Goal: Task Accomplishment & Management: Complete application form

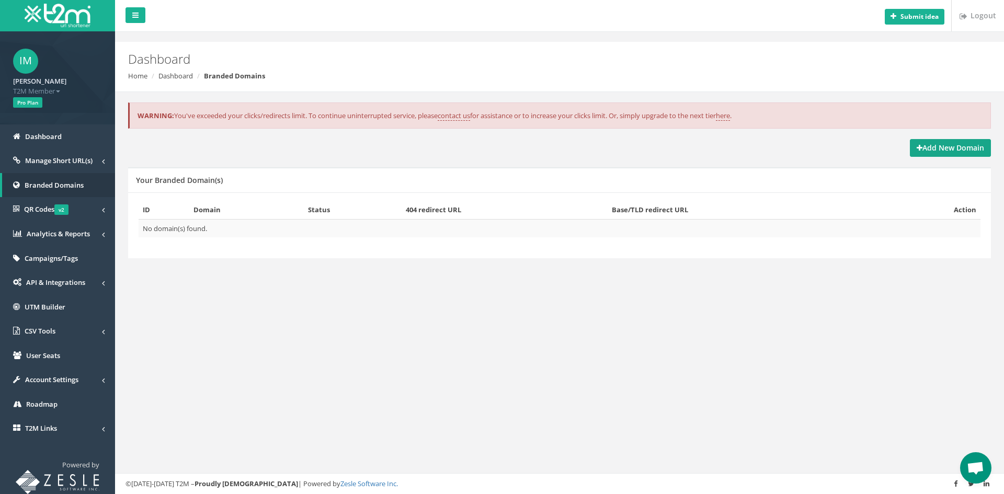
click at [922, 145] on strong "Add New Domain" at bounding box center [950, 148] width 67 height 10
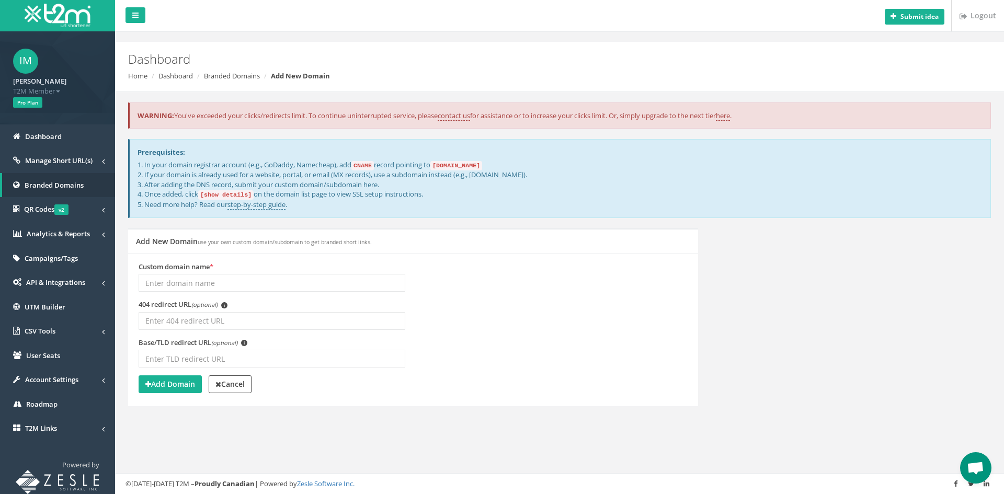
click at [250, 282] on input "Custom domain name *" at bounding box center [272, 283] width 267 height 18
click at [202, 287] on input "Custom domain name *" at bounding box center [272, 283] width 267 height 18
type input "a"
click at [196, 314] on input "404 redirect URL (optional) i" at bounding box center [272, 321] width 267 height 18
drag, startPoint x: 201, startPoint y: 285, endPoint x: 71, endPoint y: 290, distance: 130.4
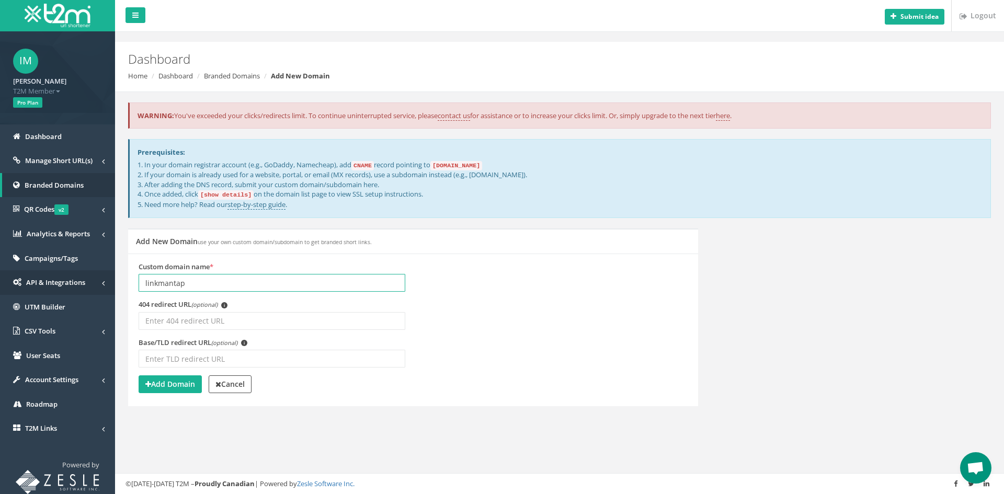
click at [71, 290] on div "IM Ikudo Mochi T2M Member Logout Pro Plan Dashboard Manage Short URL(s) All Sho…" at bounding box center [502, 247] width 1004 height 494
type input "linkmantap"
drag, startPoint x: 194, startPoint y: 282, endPoint x: 100, endPoint y: 279, distance: 94.2
click at [100, 279] on div "IM Ikudo Mochi T2M Member Logout Pro Plan Dashboard Manage Short URL(s) All Sho…" at bounding box center [502, 247] width 1004 height 494
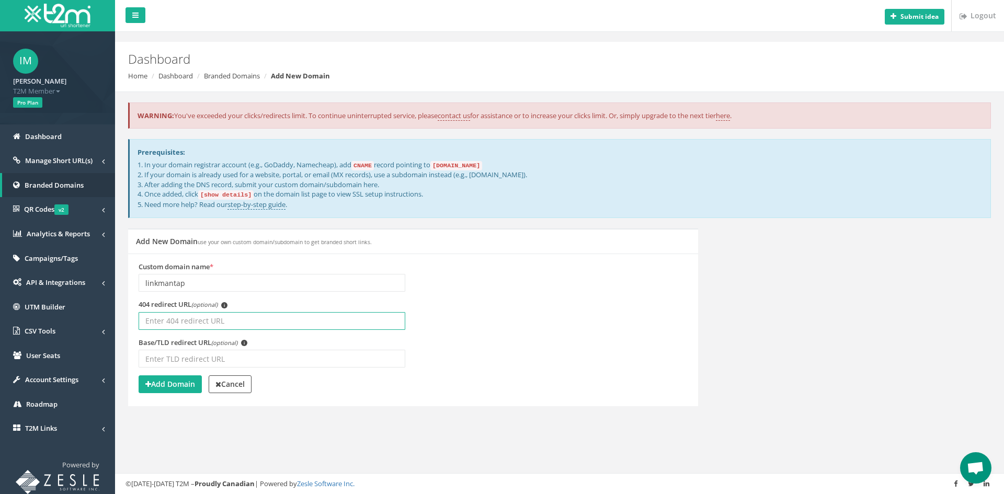
click at [160, 316] on input "404 redirect URL (optional) i" at bounding box center [272, 321] width 267 height 18
paste input "linkmantap"
drag, startPoint x: 215, startPoint y: 323, endPoint x: 105, endPoint y: 324, distance: 110.4
click at [105, 324] on div "IM Ikudo Mochi T2M Member Logout Pro Plan Dashboard Manage Short URL(s) All Sho…" at bounding box center [502, 247] width 1004 height 494
click at [219, 322] on input "linkmantap" at bounding box center [272, 321] width 267 height 18
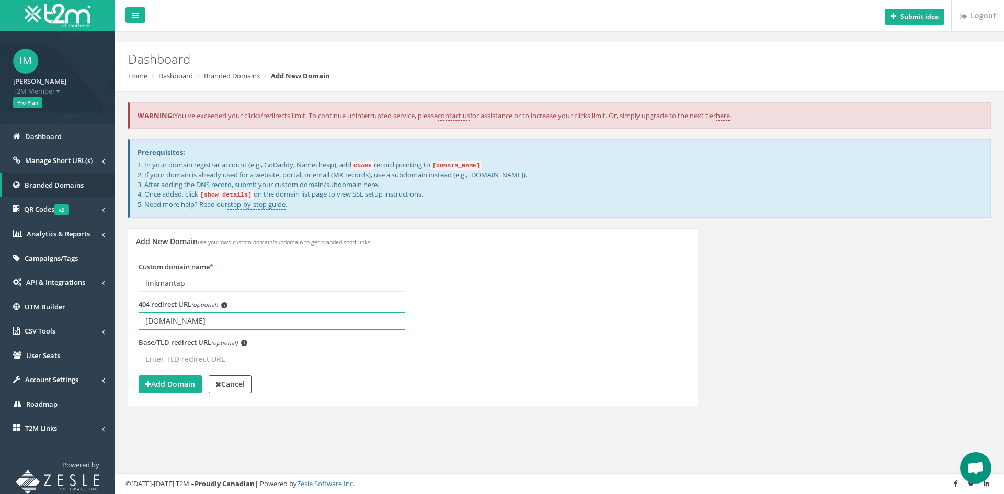
click at [224, 323] on input "[DOMAIN_NAME]" at bounding box center [272, 321] width 267 height 18
type input "[DOMAIN_NAME]"
click at [200, 363] on input "Base/TLD redirect URL (optional) i" at bounding box center [272, 359] width 267 height 18
drag, startPoint x: 223, startPoint y: 318, endPoint x: 139, endPoint y: 323, distance: 84.9
click at [139, 323] on input "[DOMAIN_NAME]" at bounding box center [272, 321] width 267 height 18
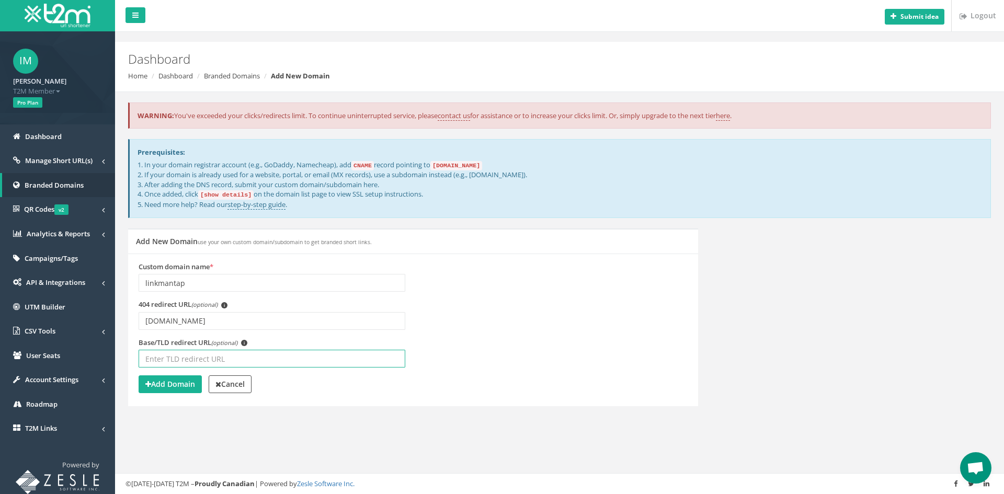
click at [171, 365] on input "Base/TLD redirect URL (optional) i" at bounding box center [272, 359] width 267 height 18
drag, startPoint x: 212, startPoint y: 287, endPoint x: 131, endPoint y: 293, distance: 80.8
click at [131, 293] on div "Custom domain name * linkmantap" at bounding box center [272, 281] width 282 height 38
type input "Linkmantap"
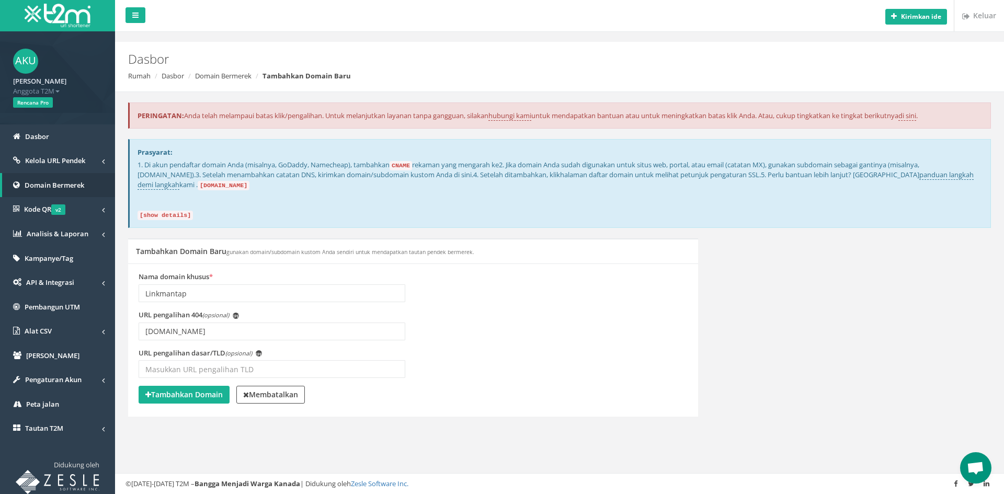
drag, startPoint x: 175, startPoint y: 165, endPoint x: 554, endPoint y: 210, distance: 381.5
click at [854, 179] on p "1. Di akun pendaftar domain Anda (misalnya, GoDaddy, Namecheap), tambahkan CNAM…" at bounding box center [560, 190] width 845 height 60
click at [298, 213] on p "1. Di akun pendaftar domain Anda (misalnya, GoDaddy, Namecheap), tambahkan CNAM…" at bounding box center [560, 190] width 845 height 60
click at [31, 138] on font "Dasbor" at bounding box center [37, 136] width 24 height 9
